Goal: Task Accomplishment & Management: Manage account settings

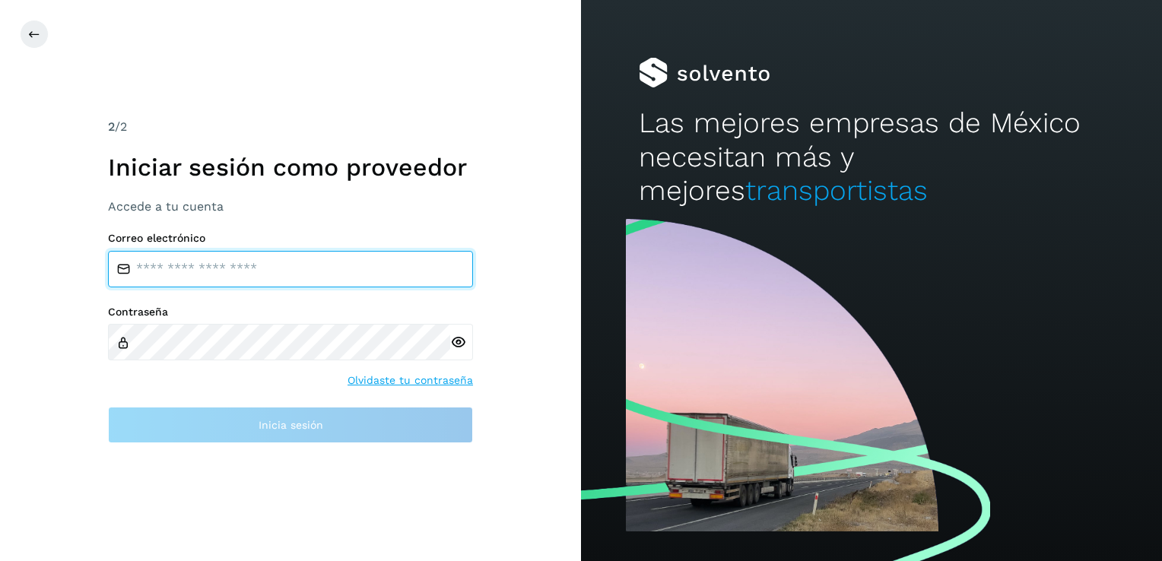
type input "**********"
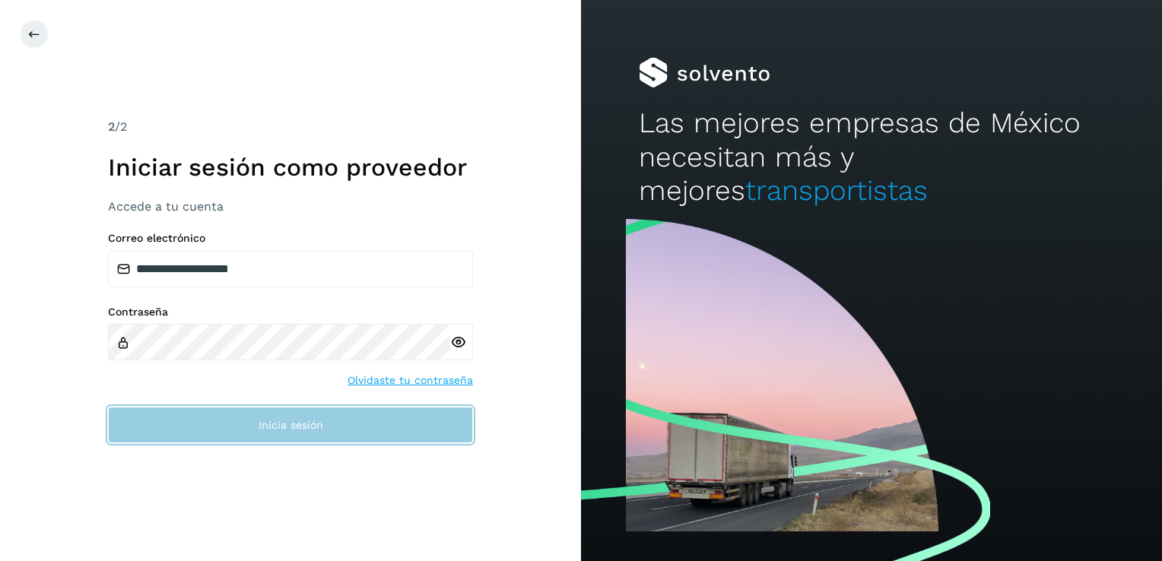
click at [290, 427] on span "Inicia sesión" at bounding box center [290, 425] width 65 height 11
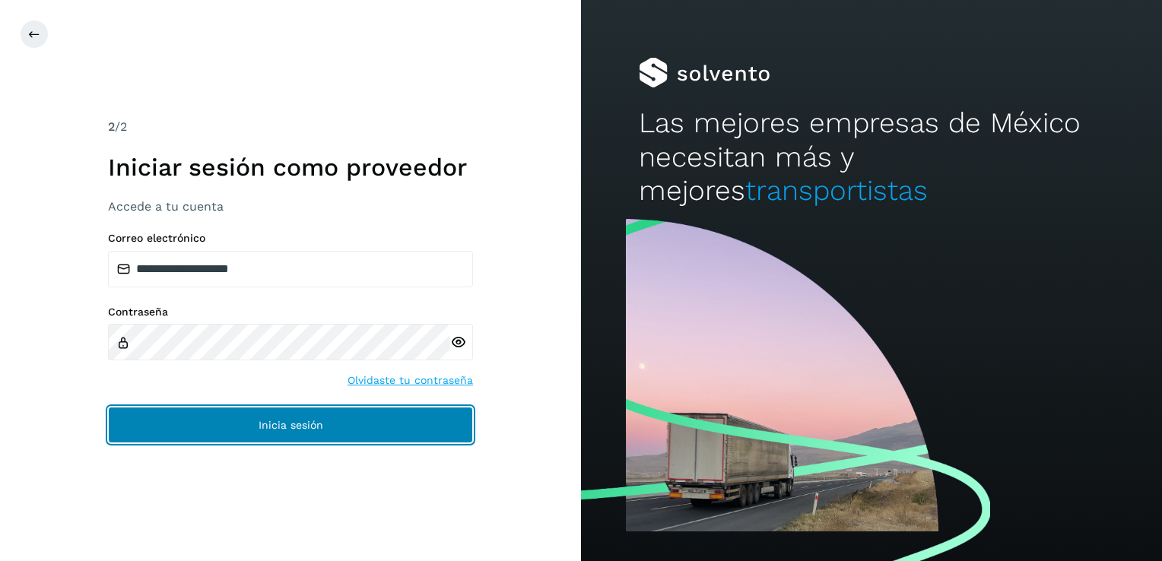
click at [289, 417] on button "Inicia sesión" at bounding box center [290, 425] width 365 height 36
click at [313, 421] on span "Inicia sesión" at bounding box center [290, 425] width 65 height 11
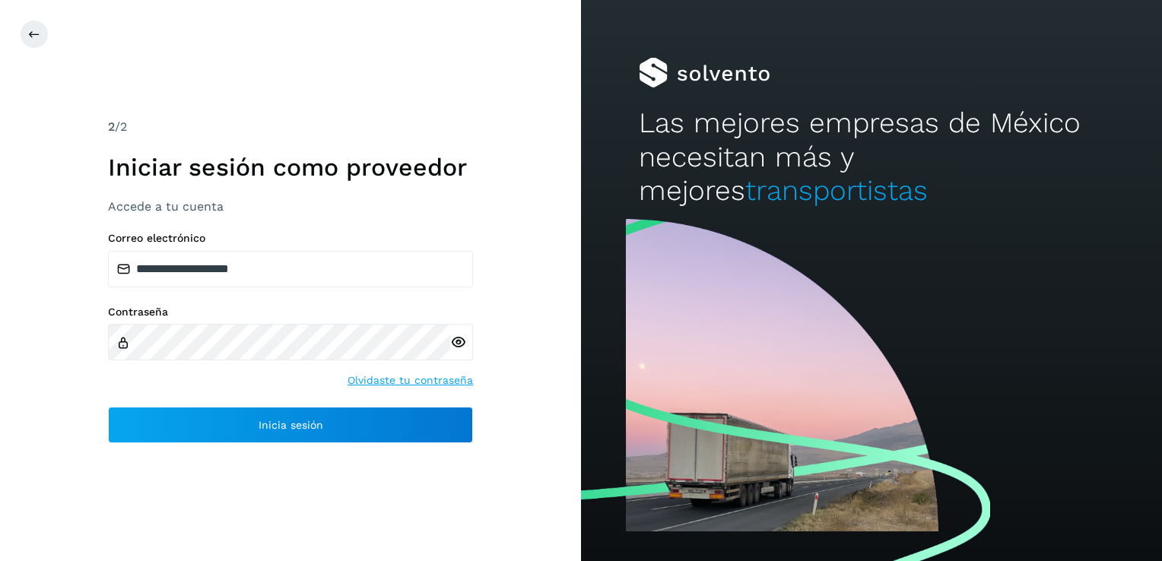
click at [459, 347] on icon at bounding box center [458, 343] width 16 height 16
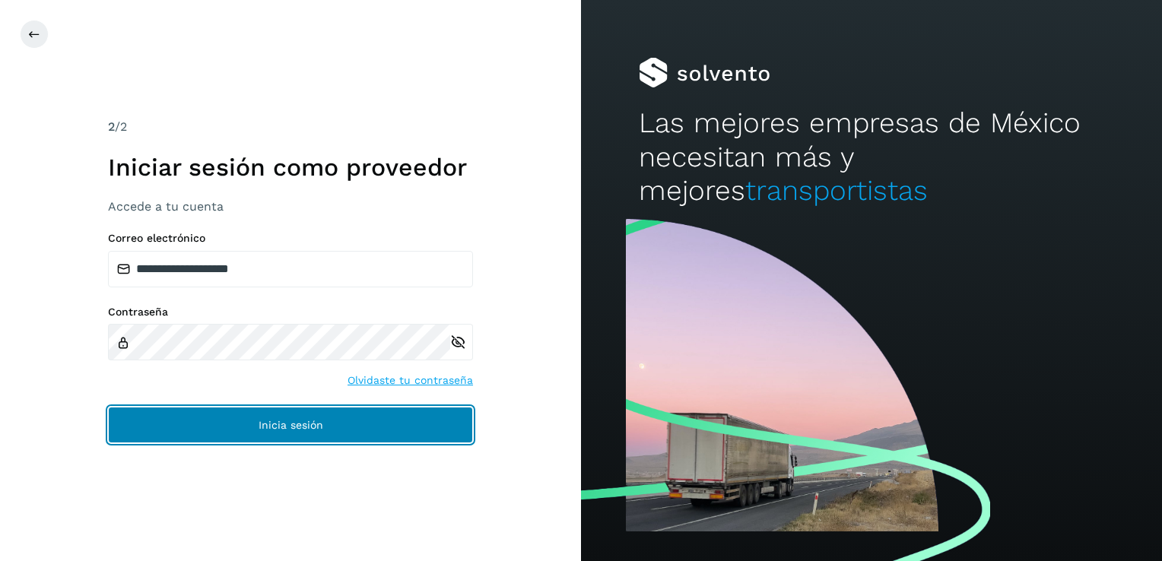
click at [297, 427] on span "Inicia sesión" at bounding box center [290, 425] width 65 height 11
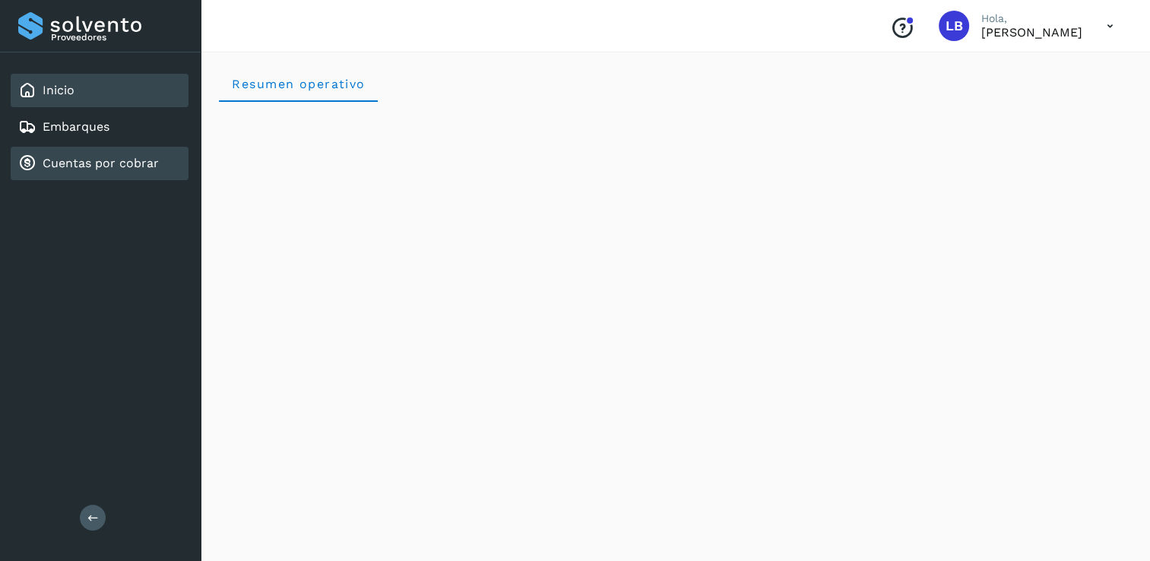
click at [67, 157] on link "Cuentas por cobrar" at bounding box center [101, 163] width 116 height 14
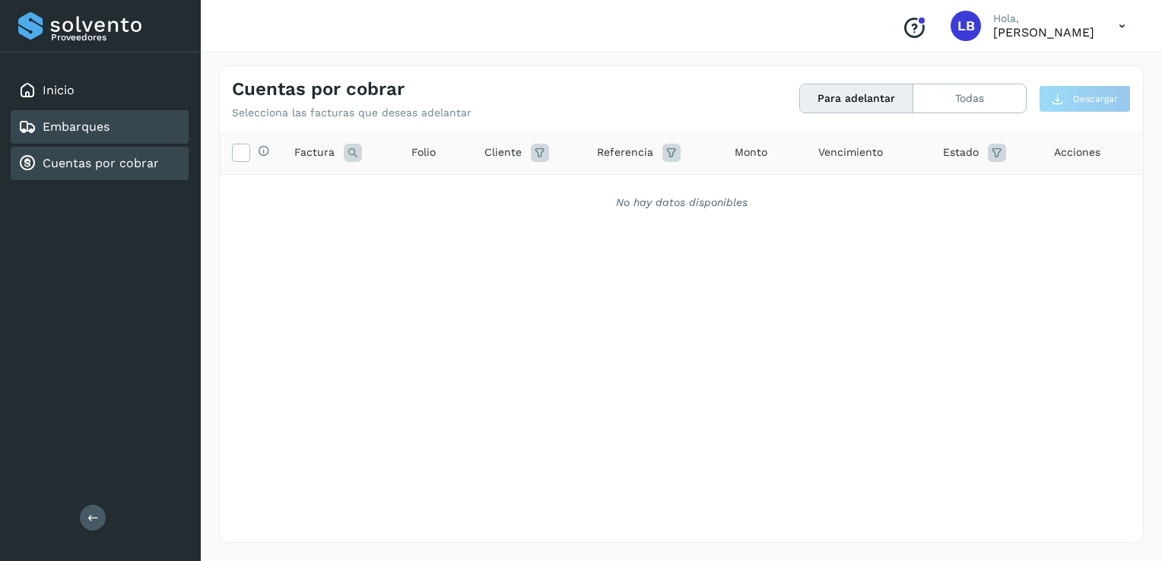
click at [88, 118] on div "Embarques" at bounding box center [63, 127] width 91 height 18
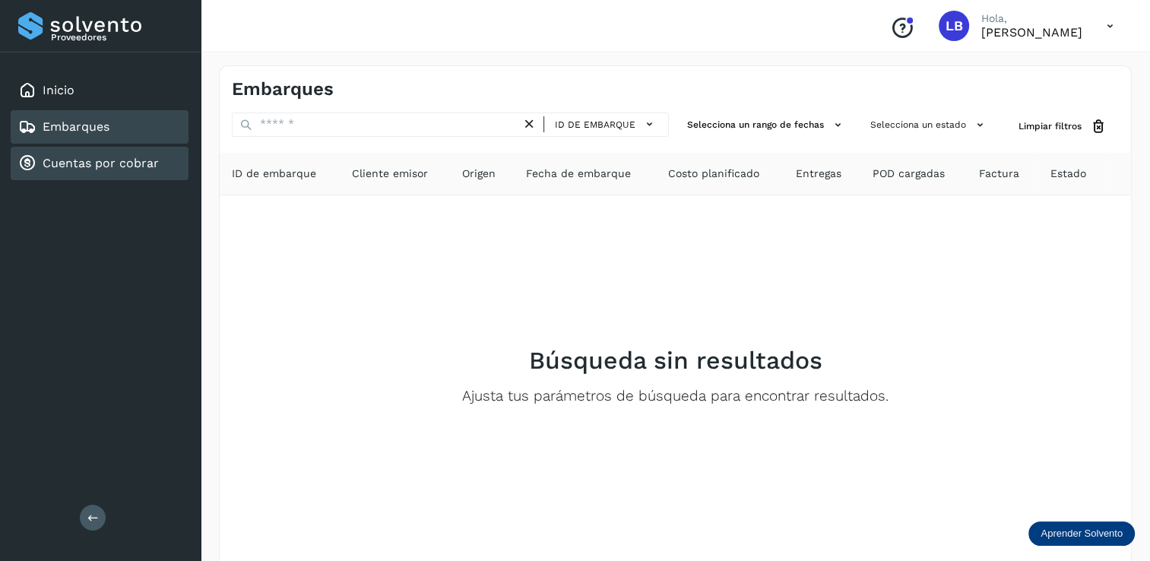
click at [104, 151] on div "Cuentas por cobrar" at bounding box center [100, 163] width 178 height 33
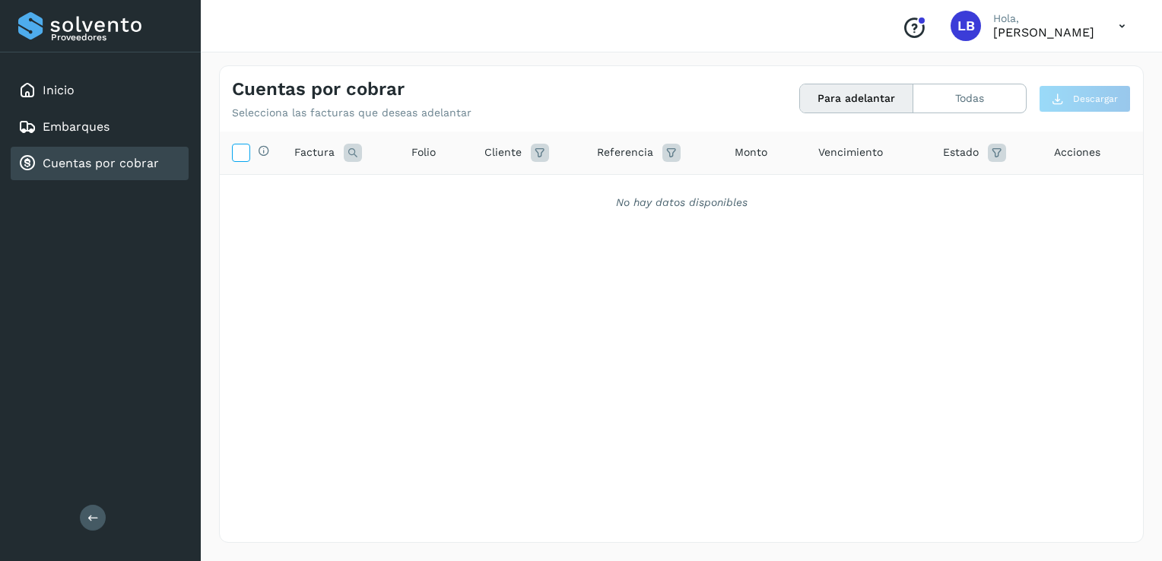
click at [237, 151] on icon at bounding box center [241, 152] width 16 height 16
click at [242, 153] on icon at bounding box center [241, 152] width 16 height 16
click at [967, 106] on button "Todas" at bounding box center [969, 98] width 113 height 28
